Goal: Task Accomplishment & Management: Manage account settings

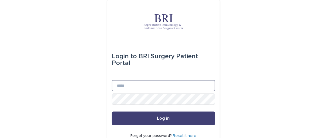
click at [134, 88] on input "Email" at bounding box center [163, 85] width 103 height 11
type input "**********"
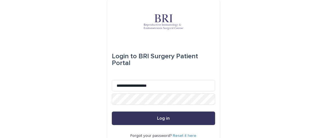
click at [153, 115] on button "Log in" at bounding box center [163, 117] width 103 height 13
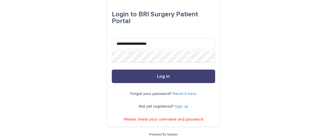
scroll to position [41, 0]
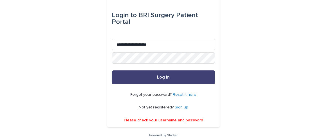
click at [179, 109] on link "Sign up" at bounding box center [181, 107] width 13 height 4
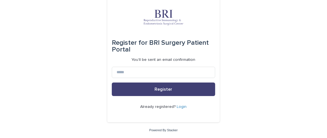
scroll to position [4, 0]
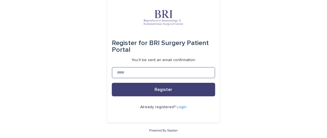
click at [157, 73] on input at bounding box center [163, 72] width 103 height 11
type input "**********"
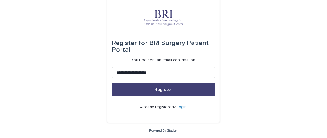
click at [153, 97] on div "Already registered? Login" at bounding box center [163, 107] width 103 height 22
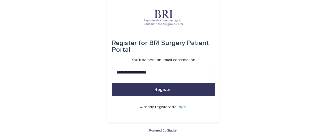
click at [155, 91] on span "Register" at bounding box center [164, 89] width 18 height 4
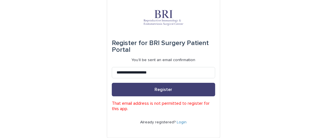
click at [177, 121] on link "Login" at bounding box center [182, 122] width 10 height 4
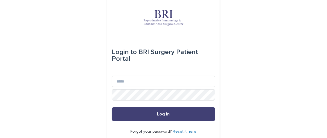
click at [177, 129] on p "Forgot your password? Reset it here" at bounding box center [164, 131] width 66 height 5
click at [178, 132] on link "Reset it here" at bounding box center [185, 131] width 24 height 4
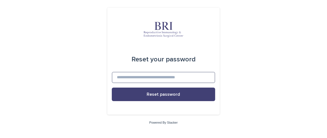
click at [160, 75] on input at bounding box center [163, 77] width 103 height 11
type input "**********"
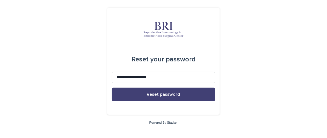
click at [165, 102] on div at bounding box center [163, 105] width 103 height 9
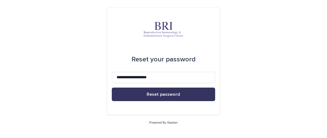
click at [165, 99] on button "Reset password" at bounding box center [163, 93] width 103 height 13
